Goal: Obtain resource: Obtain resource

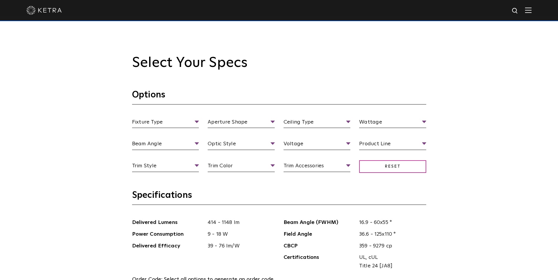
scroll to position [555, 0]
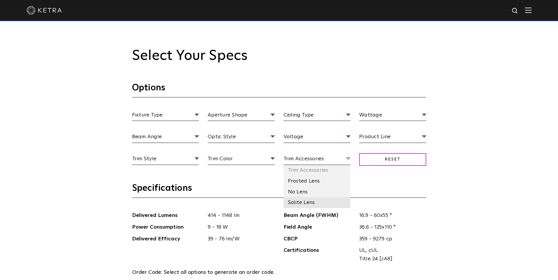
click at [307, 202] on li "Solite Lens" at bounding box center [316, 202] width 67 height 11
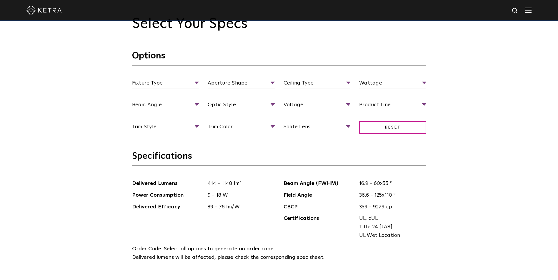
scroll to position [584, 0]
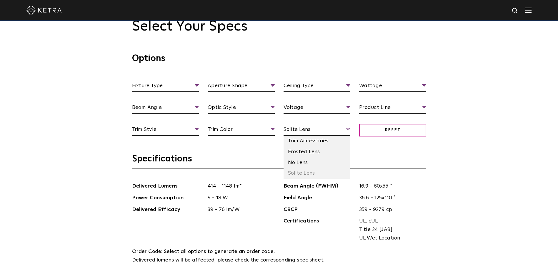
click at [309, 135] on span "Solite Lens" at bounding box center [316, 130] width 67 height 10
click at [314, 145] on li "Trim Accessories" at bounding box center [316, 141] width 67 height 11
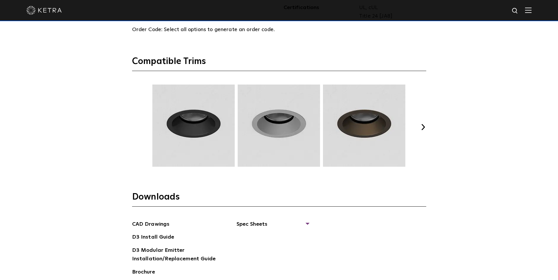
scroll to position [819, 0]
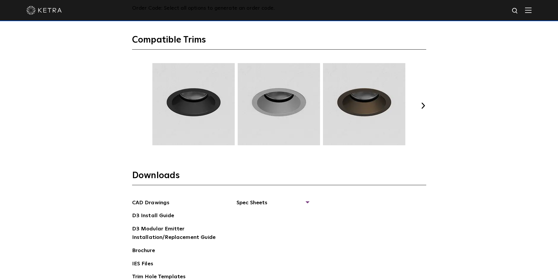
click at [423, 104] on button "Next" at bounding box center [423, 106] width 6 height 6
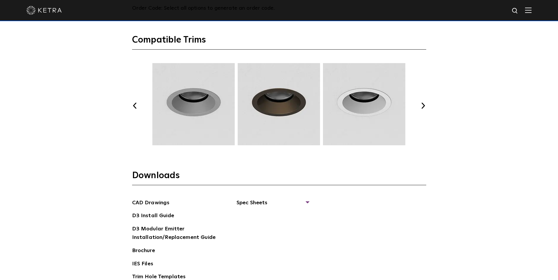
click at [424, 106] on button "Next" at bounding box center [423, 106] width 6 height 6
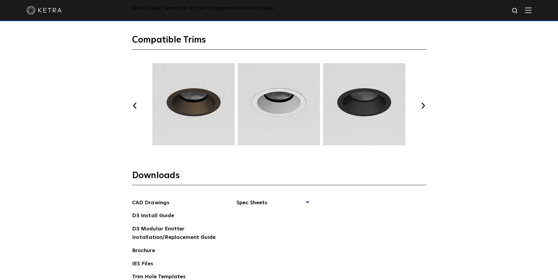
click at [425, 106] on button "Next" at bounding box center [423, 106] width 6 height 6
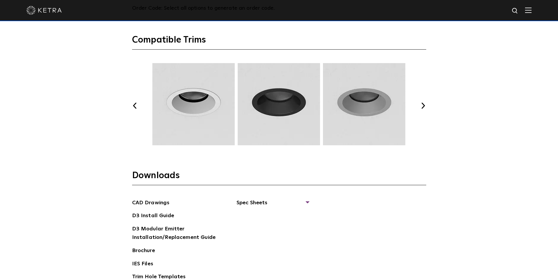
click at [425, 107] on button "Next" at bounding box center [423, 106] width 6 height 6
click at [426, 107] on div "Select Your Specs Options Fixture Type Fixture Type Adjustable Fixed Wall Wash …" at bounding box center [279, 44] width 306 height 522
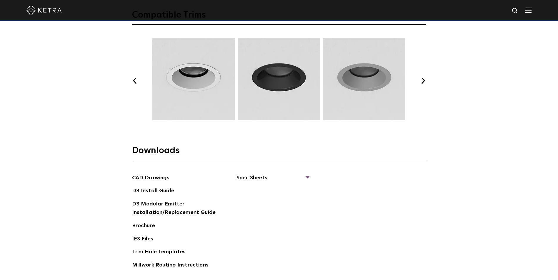
scroll to position [878, 0]
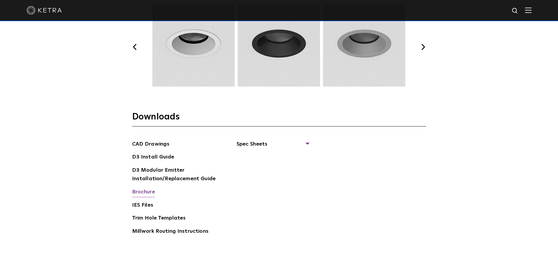
click at [138, 191] on link "Brochure" at bounding box center [143, 192] width 23 height 9
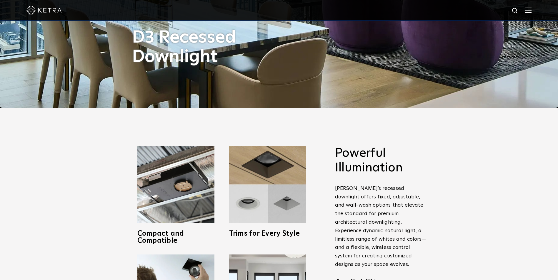
scroll to position [0, 0]
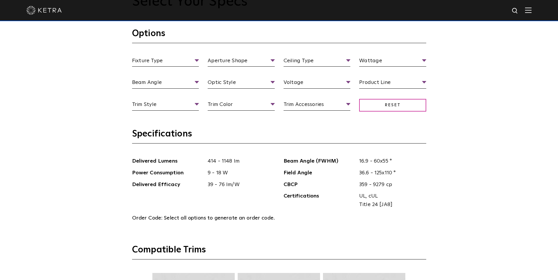
scroll to position [617, 0]
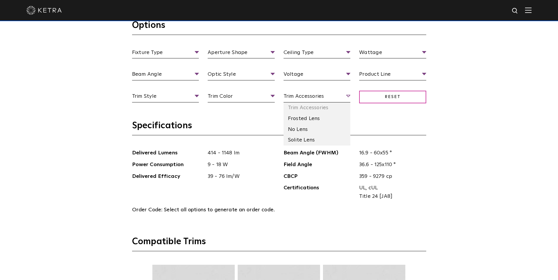
drag, startPoint x: 307, startPoint y: 96, endPoint x: 308, endPoint y: 101, distance: 5.1
click at [307, 97] on span "Trim Accessories" at bounding box center [316, 97] width 67 height 10
click at [309, 142] on li "Solite Lens" at bounding box center [316, 140] width 67 height 11
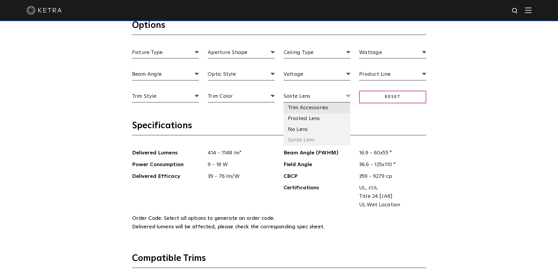
click at [296, 106] on li "Trim Accessories" at bounding box center [316, 108] width 67 height 11
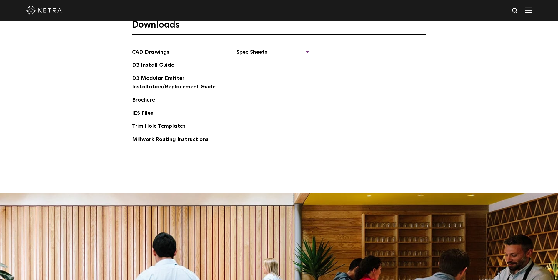
scroll to position [911, 0]
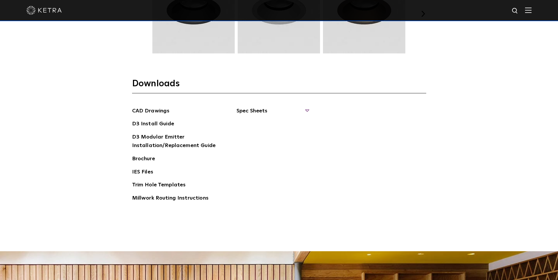
click at [247, 110] on span "Spec Sheets" at bounding box center [272, 113] width 72 height 13
click at [262, 161] on link "D3 Adjustable Square" at bounding box center [267, 161] width 46 height 6
